Goal: Information Seeking & Learning: Understand process/instructions

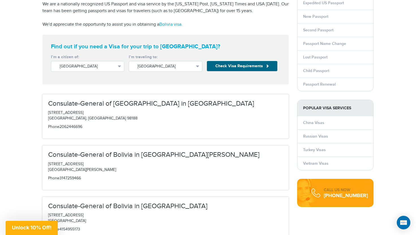
scroll to position [84, 0]
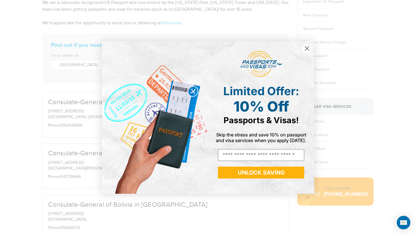
click at [303, 49] on circle "Close dialog" at bounding box center [306, 48] width 9 height 9
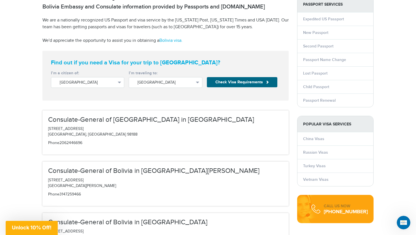
scroll to position [66, 0]
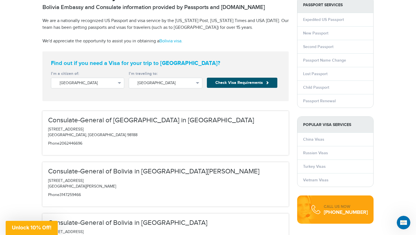
click at [253, 86] on button "Check Visa Requirements" at bounding box center [242, 83] width 70 height 10
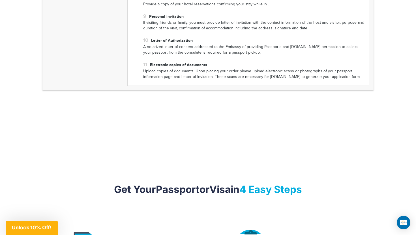
scroll to position [608, 0]
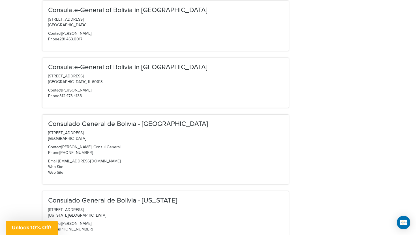
scroll to position [389, 0]
